Goal: Information Seeking & Learning: Learn about a topic

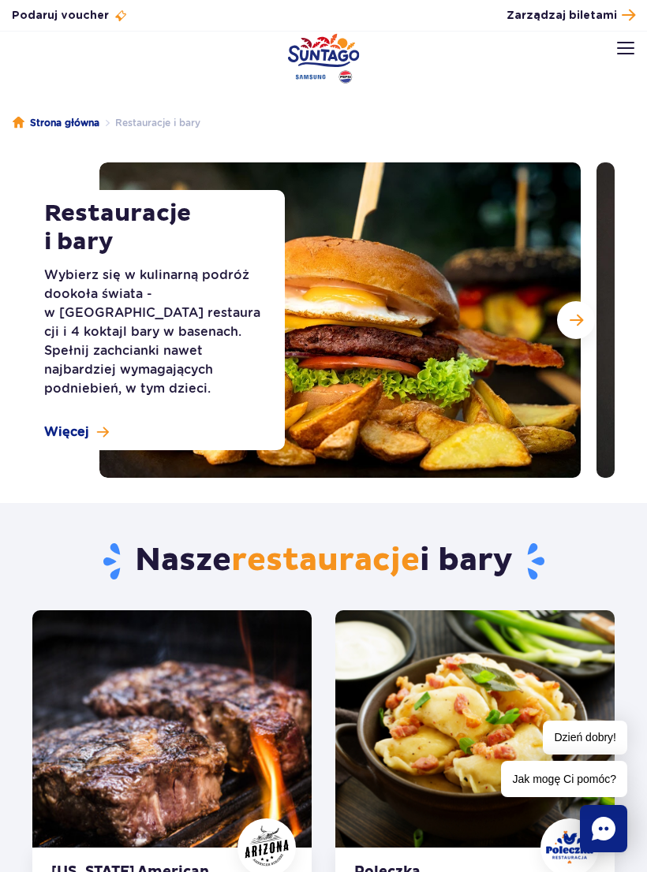
click at [633, 47] on img at bounding box center [625, 48] width 17 height 13
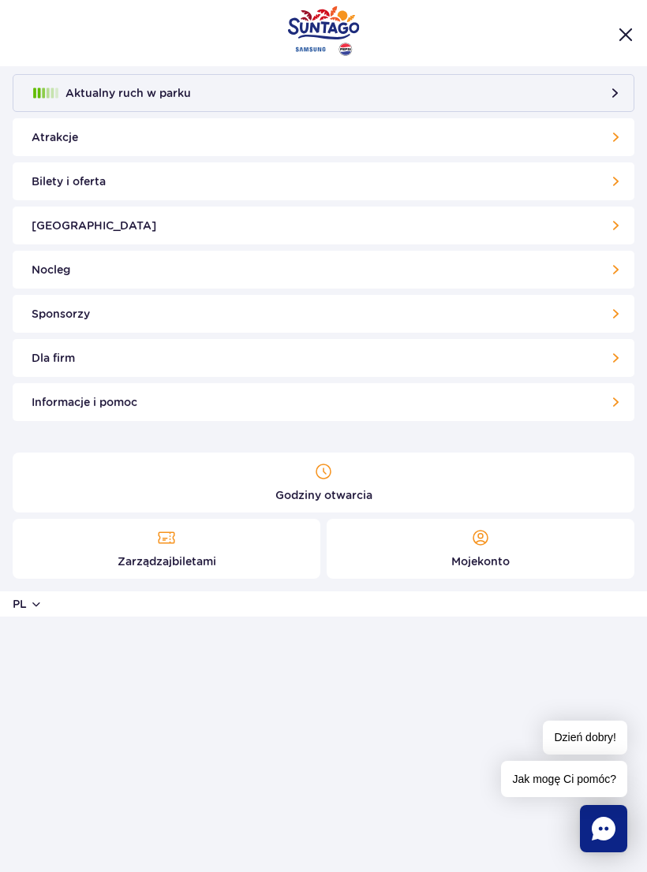
click at [404, 183] on link "Bilety i oferta" at bounding box center [323, 181] width 621 height 38
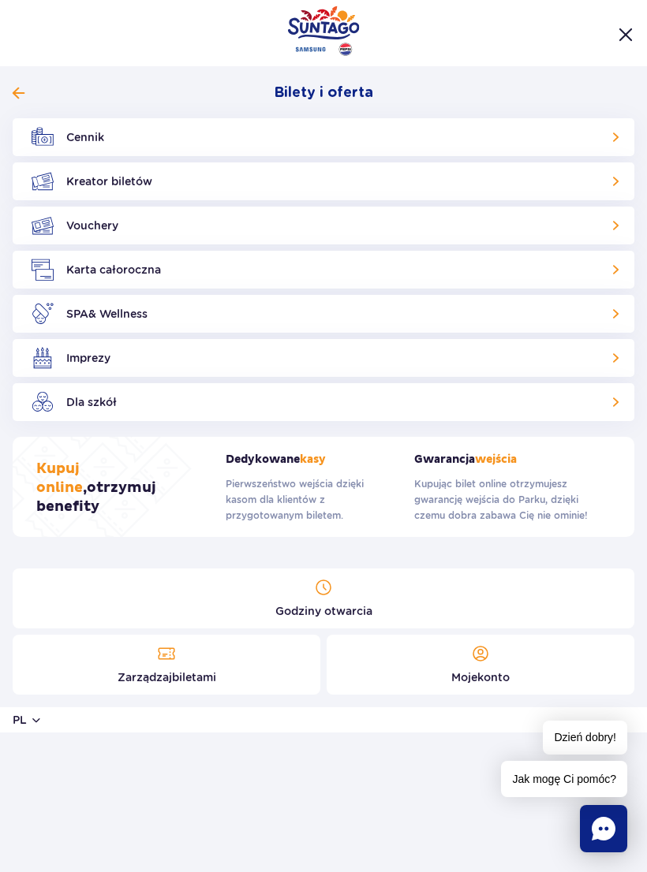
click at [411, 177] on link "Kreator biletów" at bounding box center [323, 181] width 621 height 38
click at [483, 137] on link "Cennik" at bounding box center [323, 137] width 621 height 38
